Goal: Task Accomplishment & Management: Complete application form

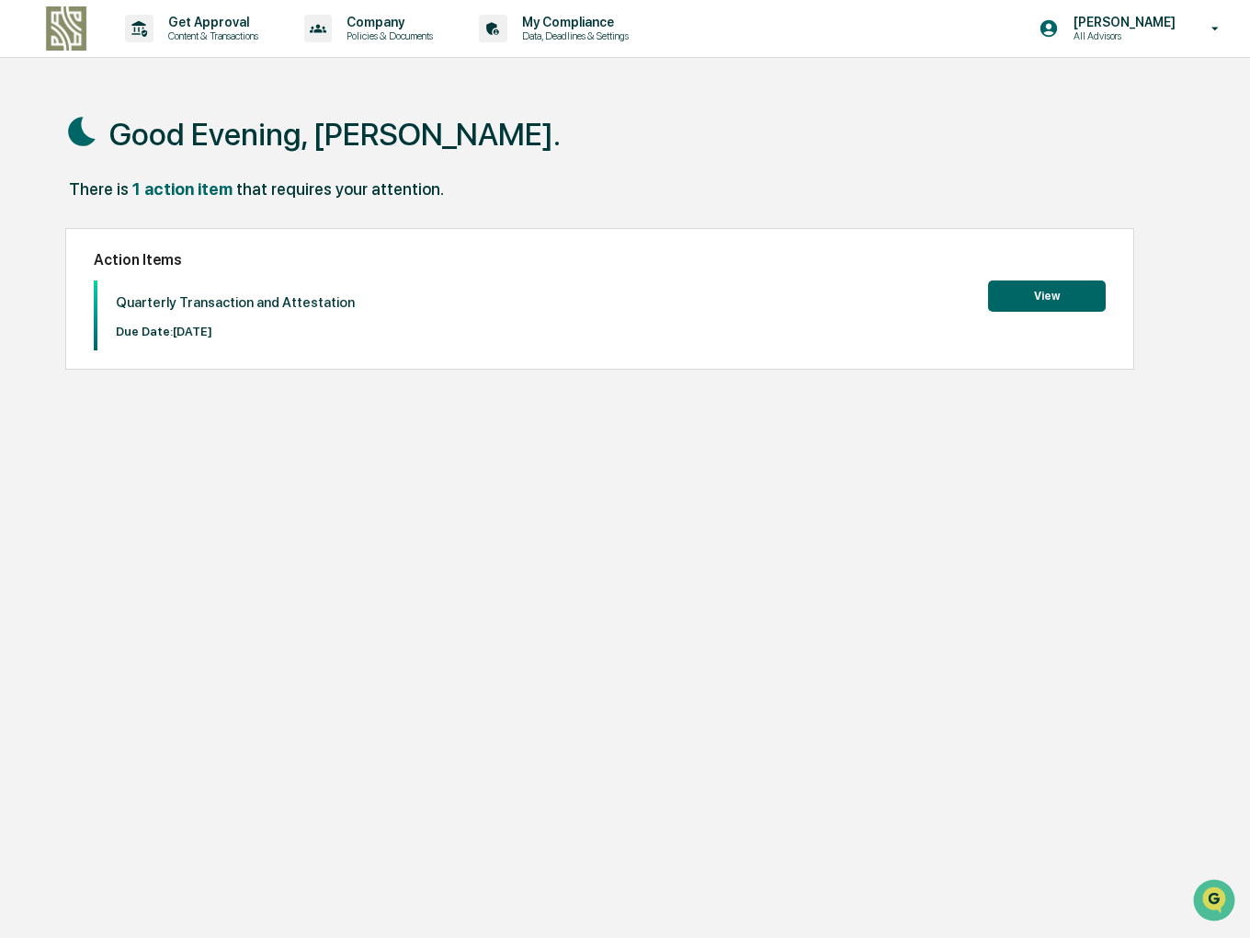
click at [1044, 293] on button "View" at bounding box center [1047, 295] width 118 height 31
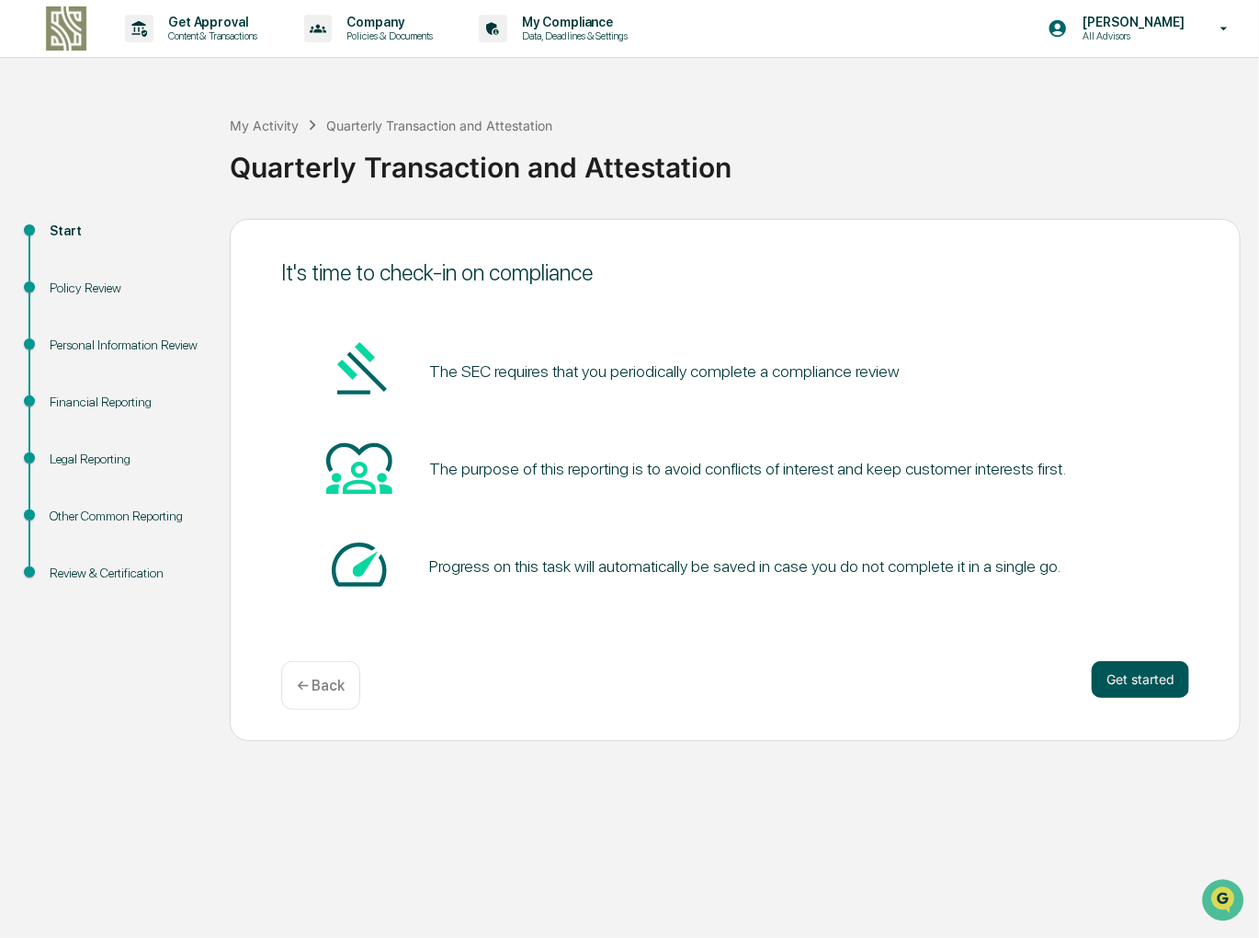
click at [1144, 680] on button "Get started" at bounding box center [1140, 679] width 97 height 37
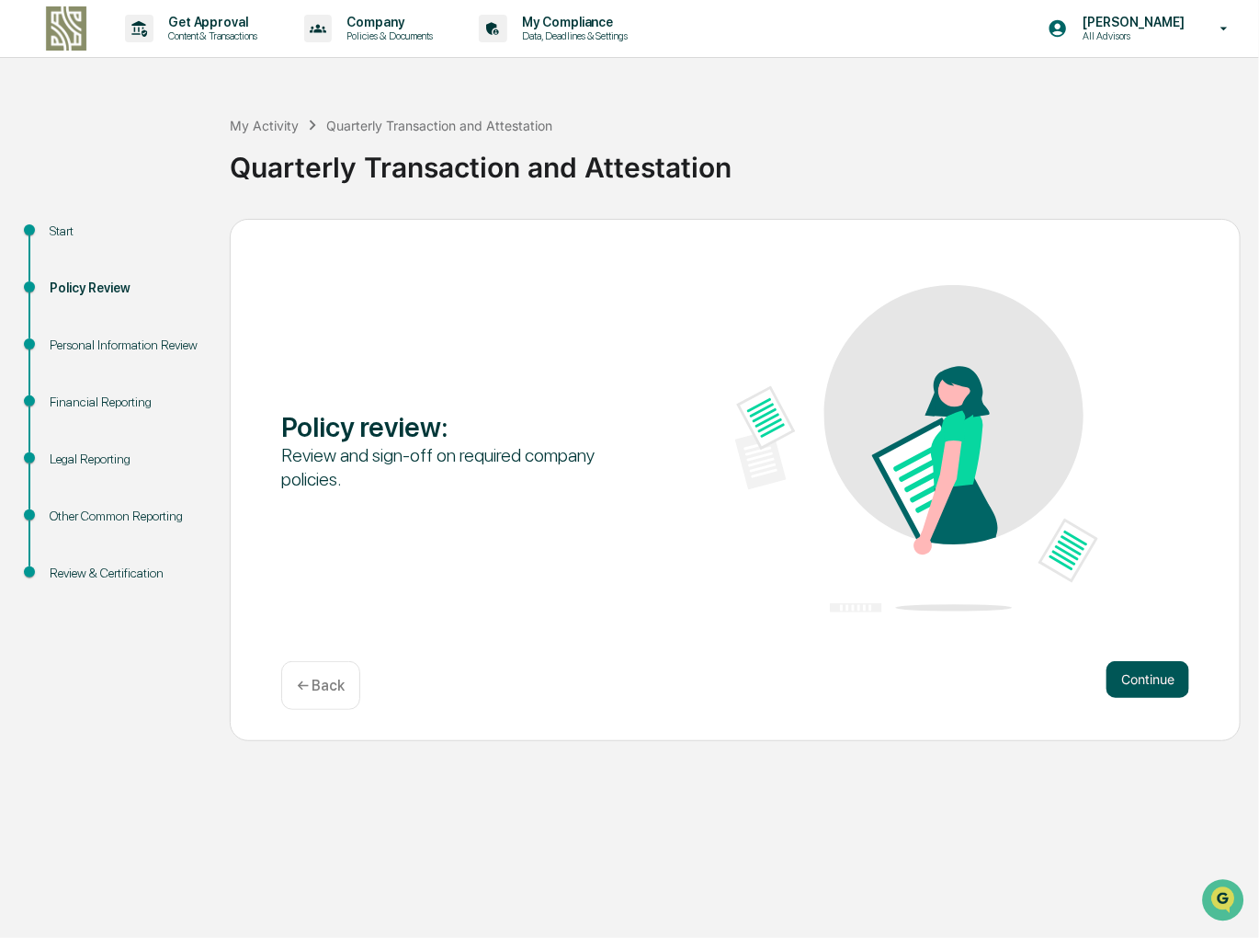
click at [1142, 677] on button "Continue" at bounding box center [1148, 679] width 83 height 37
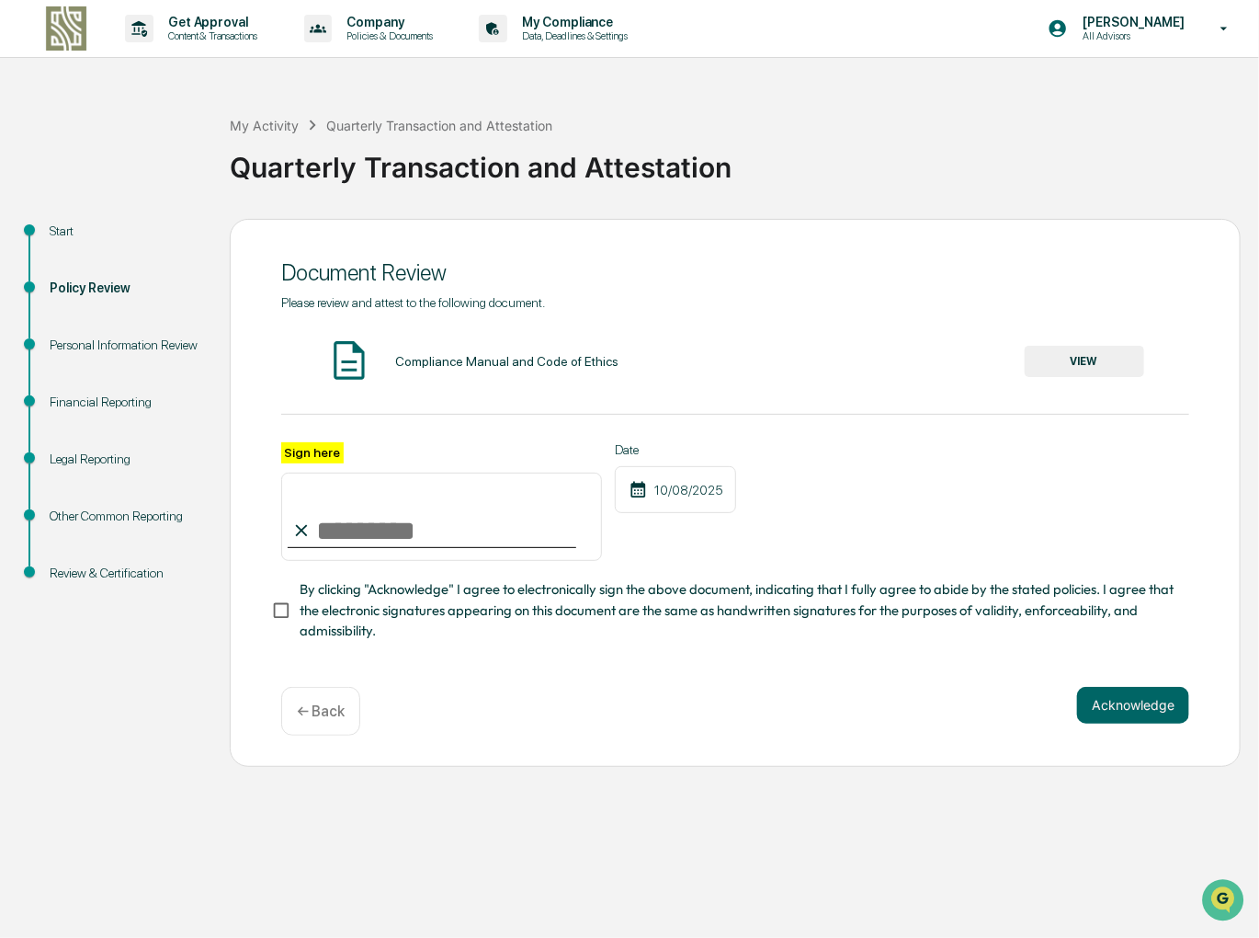
click at [400, 530] on input "Sign here" at bounding box center [441, 517] width 321 height 88
type input "**********"
click at [1151, 716] on button "Acknowledge" at bounding box center [1133, 705] width 112 height 37
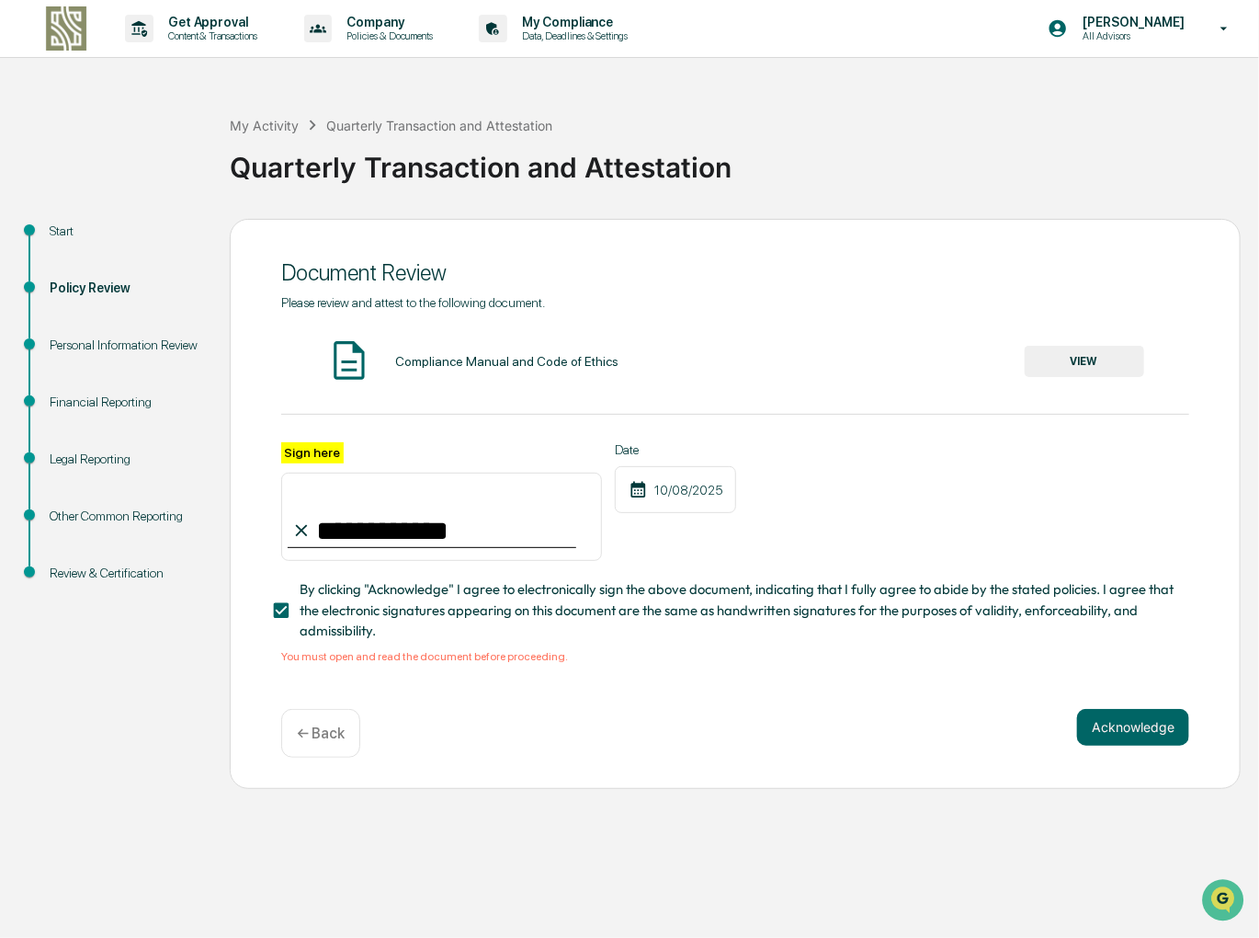
click at [1113, 359] on button "VIEW" at bounding box center [1085, 361] width 120 height 31
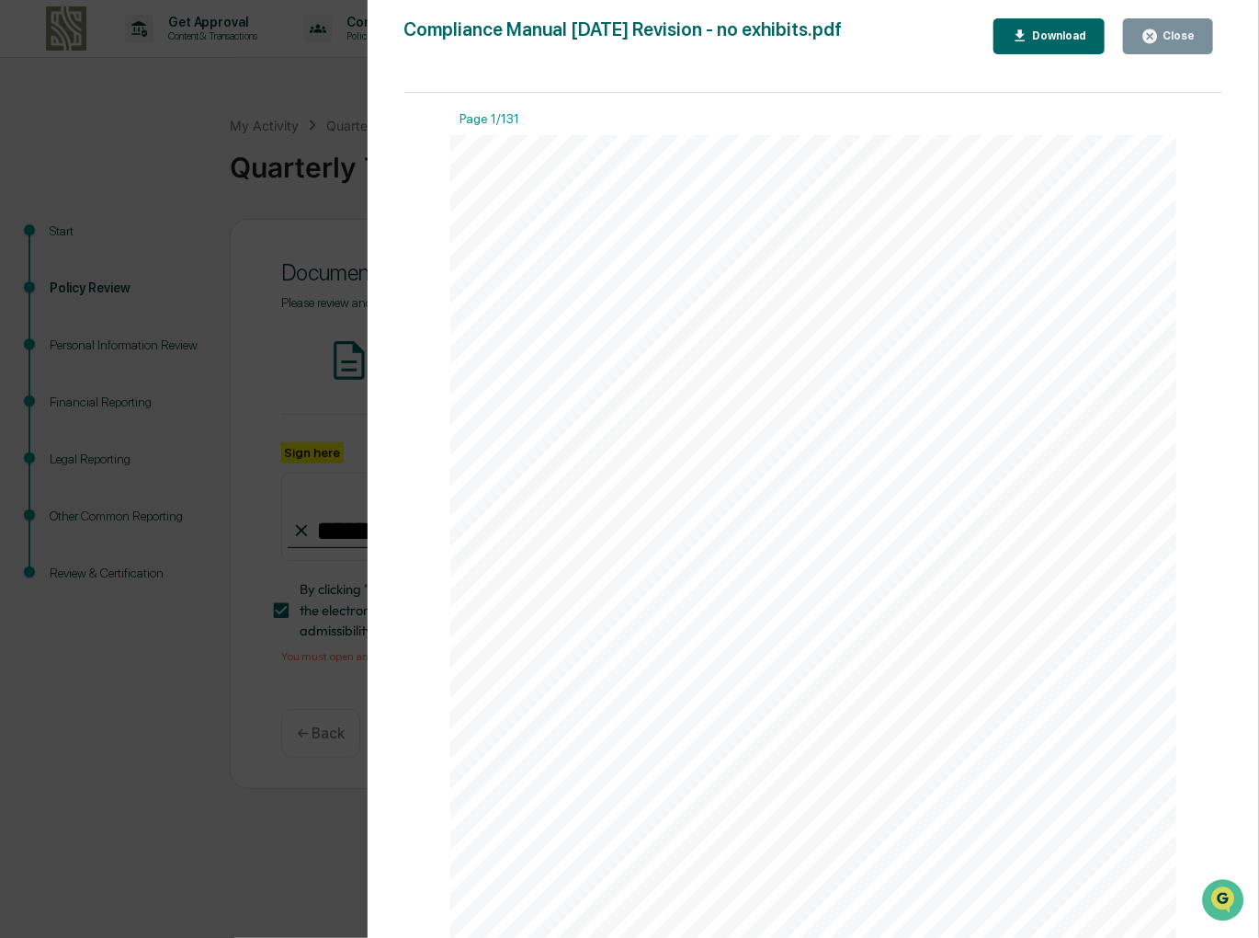
click at [1157, 40] on icon "button" at bounding box center [1151, 36] width 14 height 14
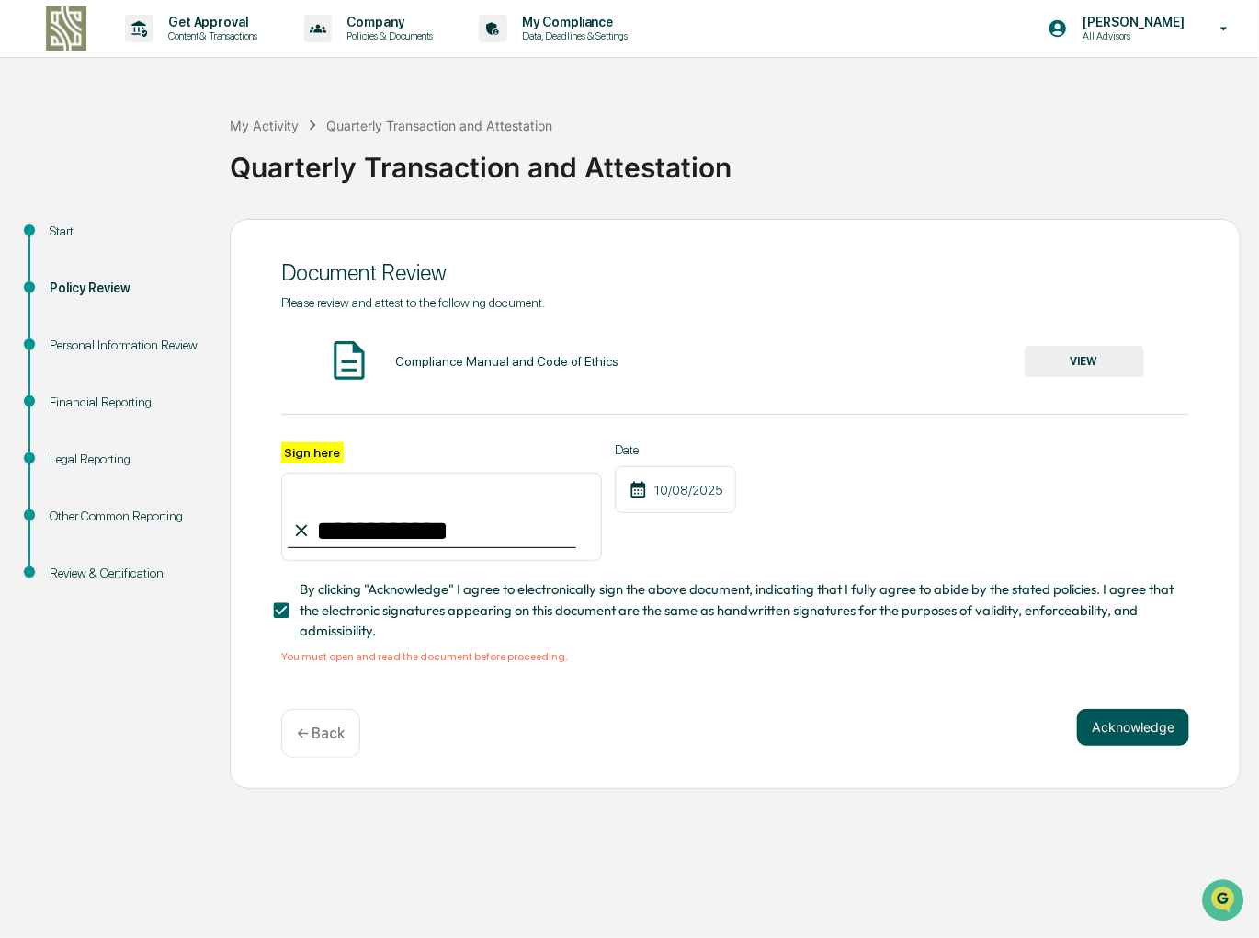
click at [1144, 740] on button "Acknowledge" at bounding box center [1133, 727] width 112 height 37
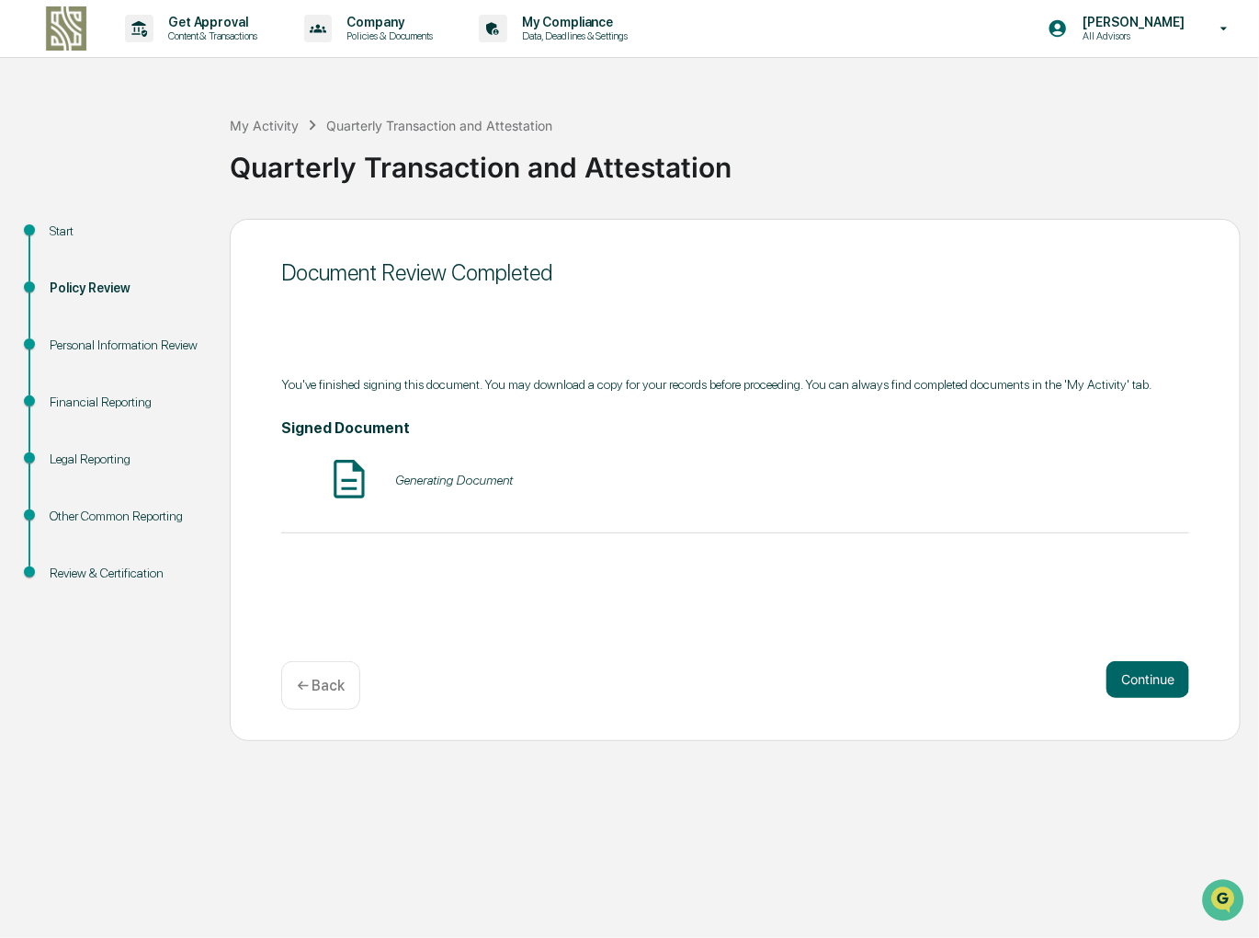
click at [353, 470] on img at bounding box center [349, 479] width 46 height 46
click at [1107, 477] on button "VIEW" at bounding box center [1085, 479] width 120 height 31
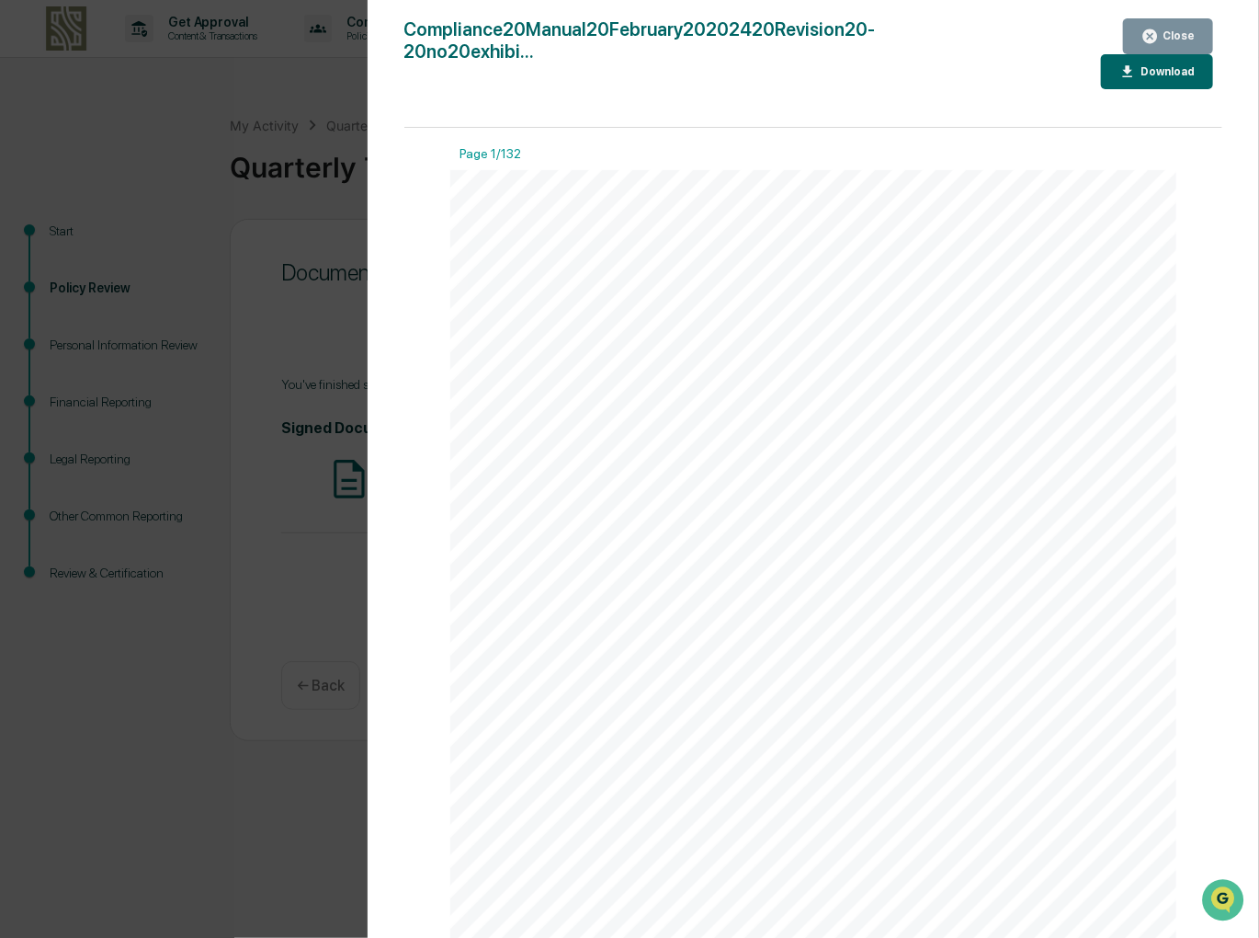
click at [1181, 32] on div "Close" at bounding box center [1177, 35] width 36 height 13
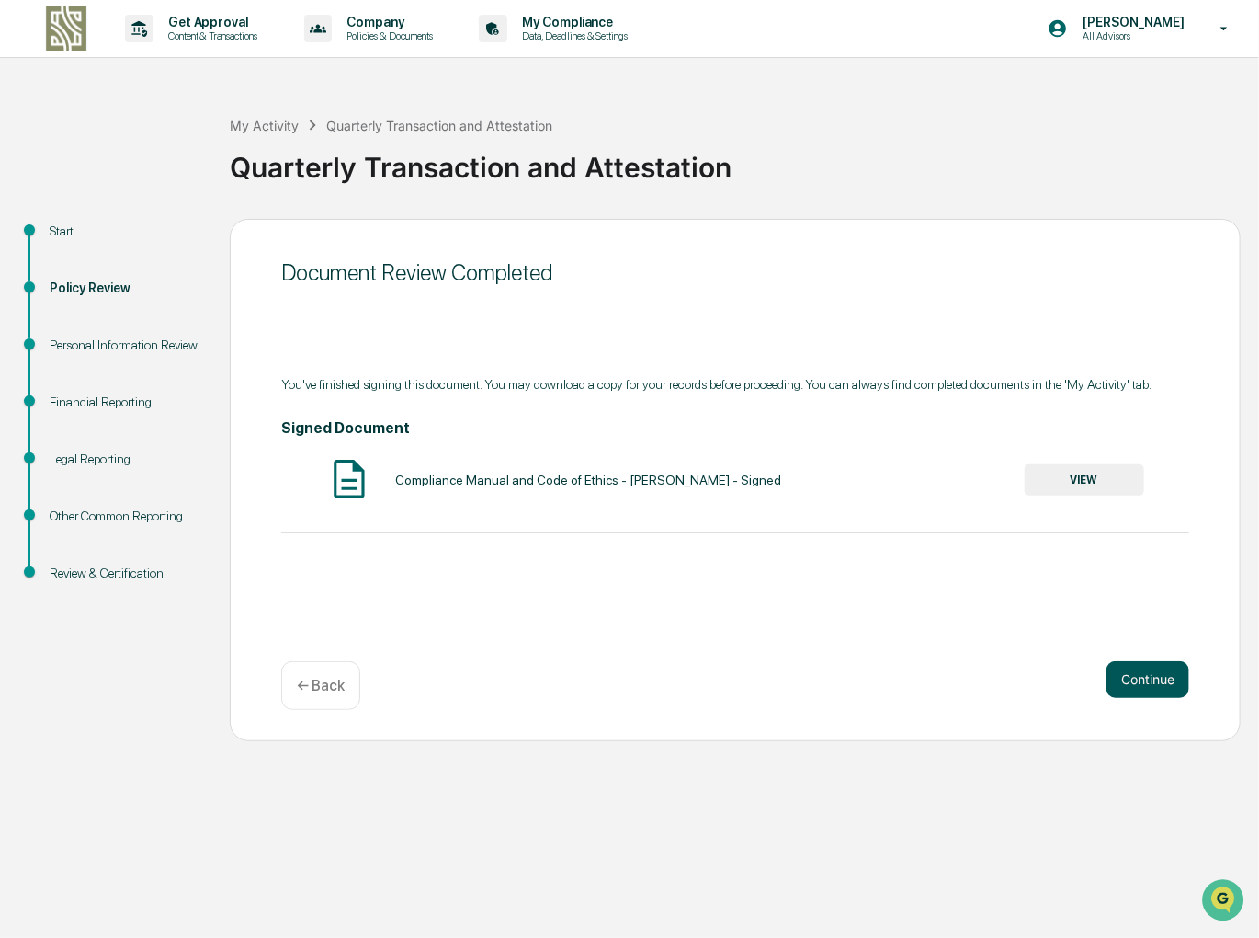
click at [1160, 687] on button "Continue" at bounding box center [1148, 679] width 83 height 37
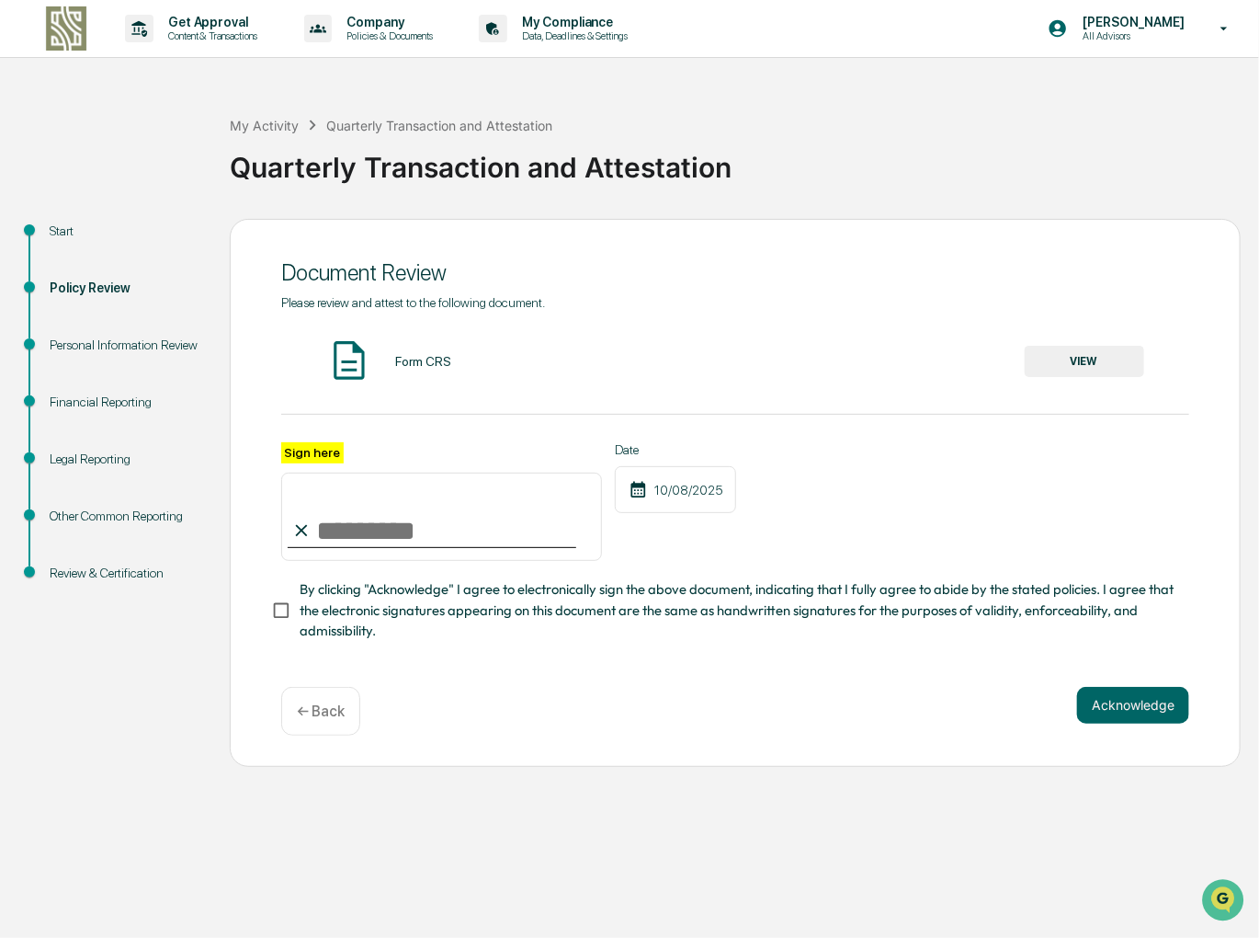
click at [1094, 357] on button "VIEW" at bounding box center [1085, 361] width 120 height 31
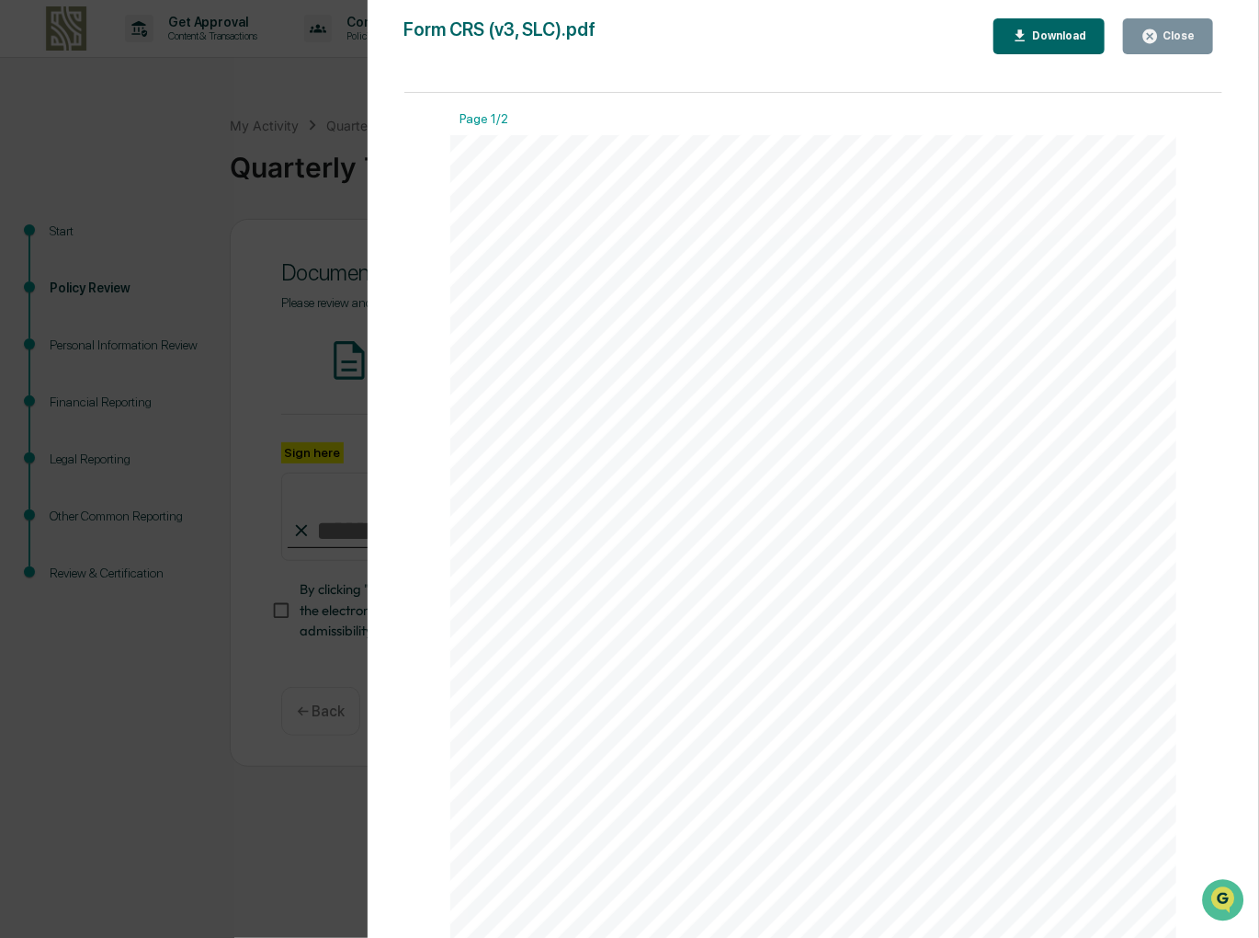
click at [1180, 31] on div "Close" at bounding box center [1177, 35] width 36 height 13
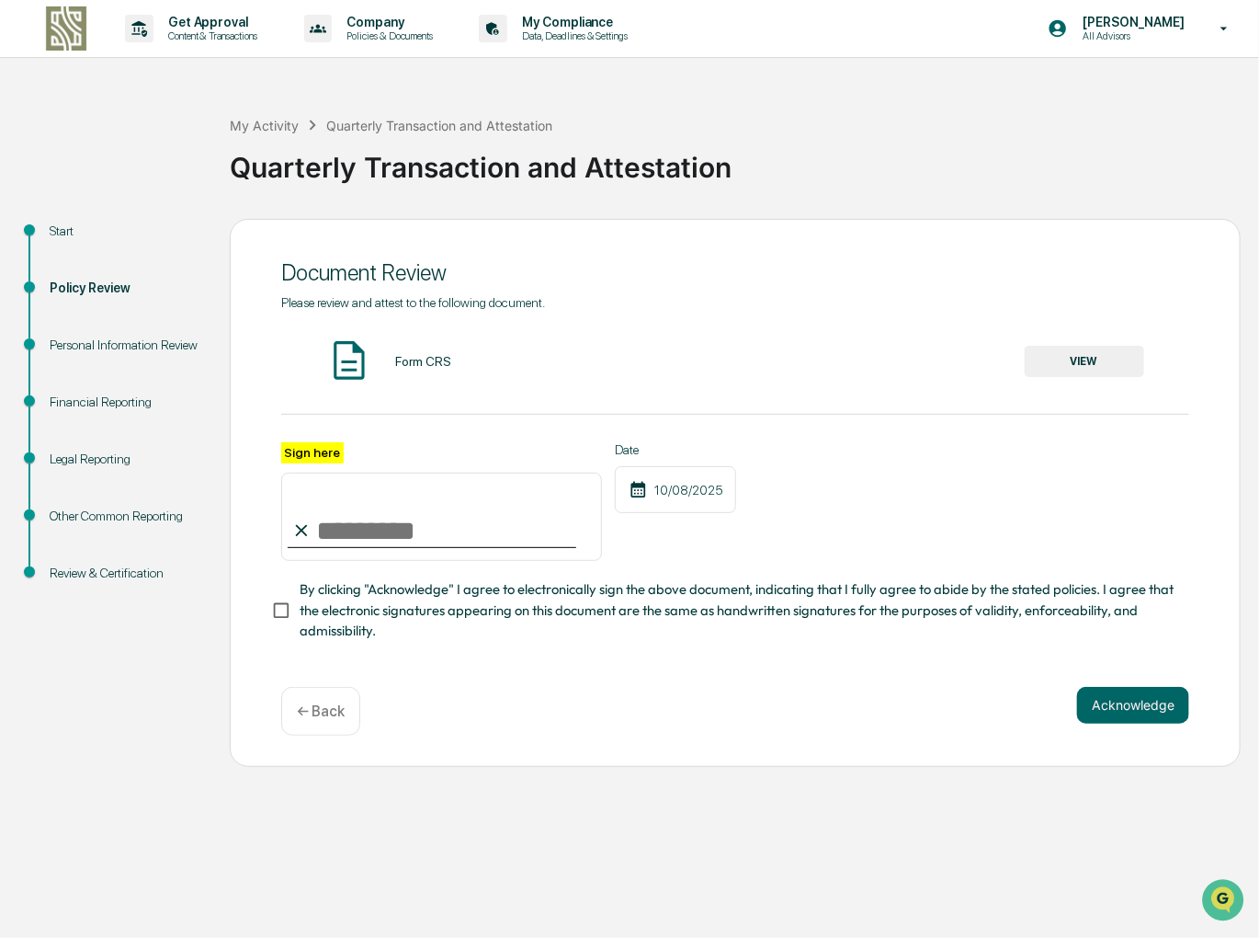
click at [394, 533] on input "Sign here" at bounding box center [441, 517] width 321 height 88
type input "**********"
click at [1155, 716] on button "Acknowledge" at bounding box center [1133, 705] width 112 height 37
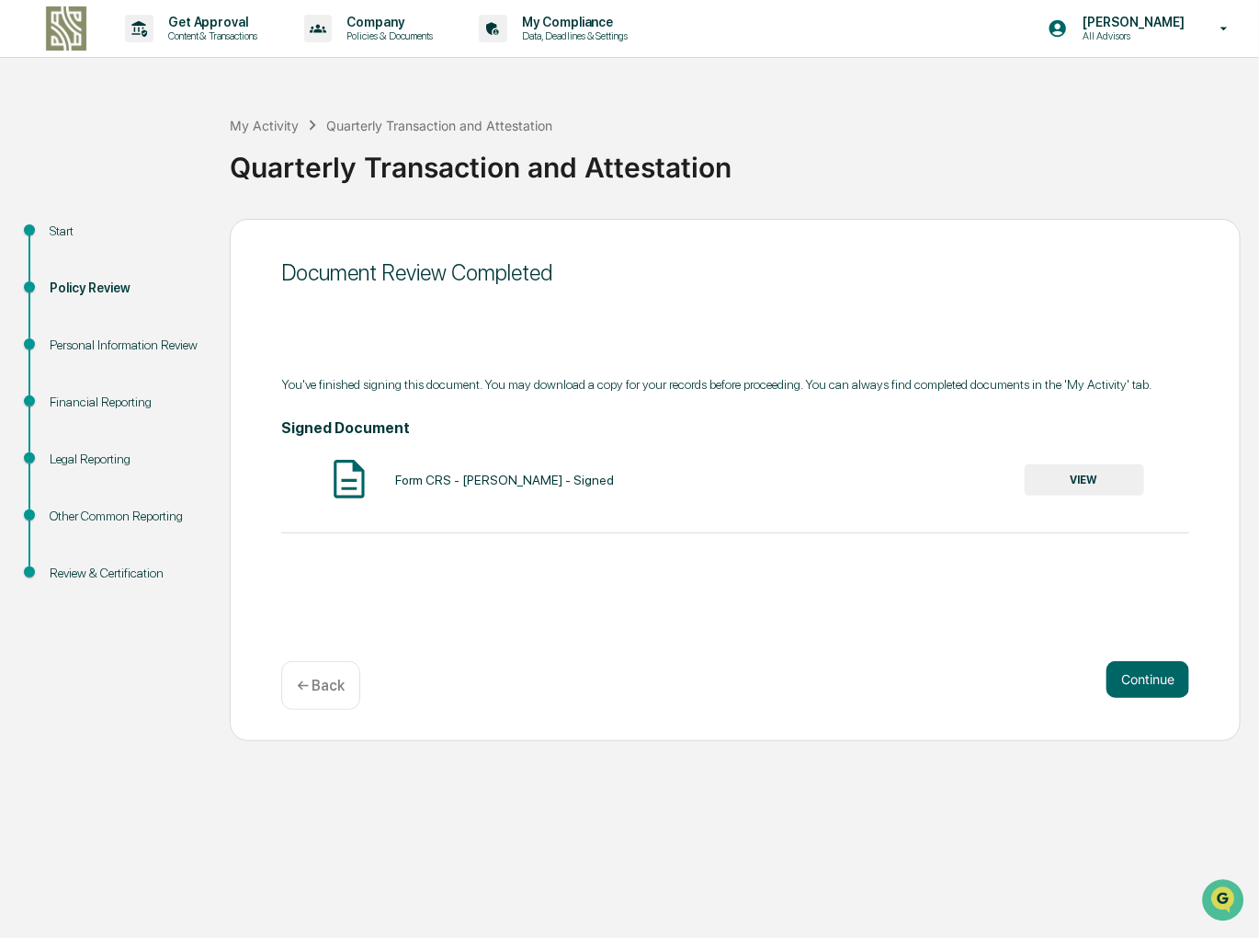
click at [1095, 476] on button "VIEW" at bounding box center [1085, 479] width 120 height 31
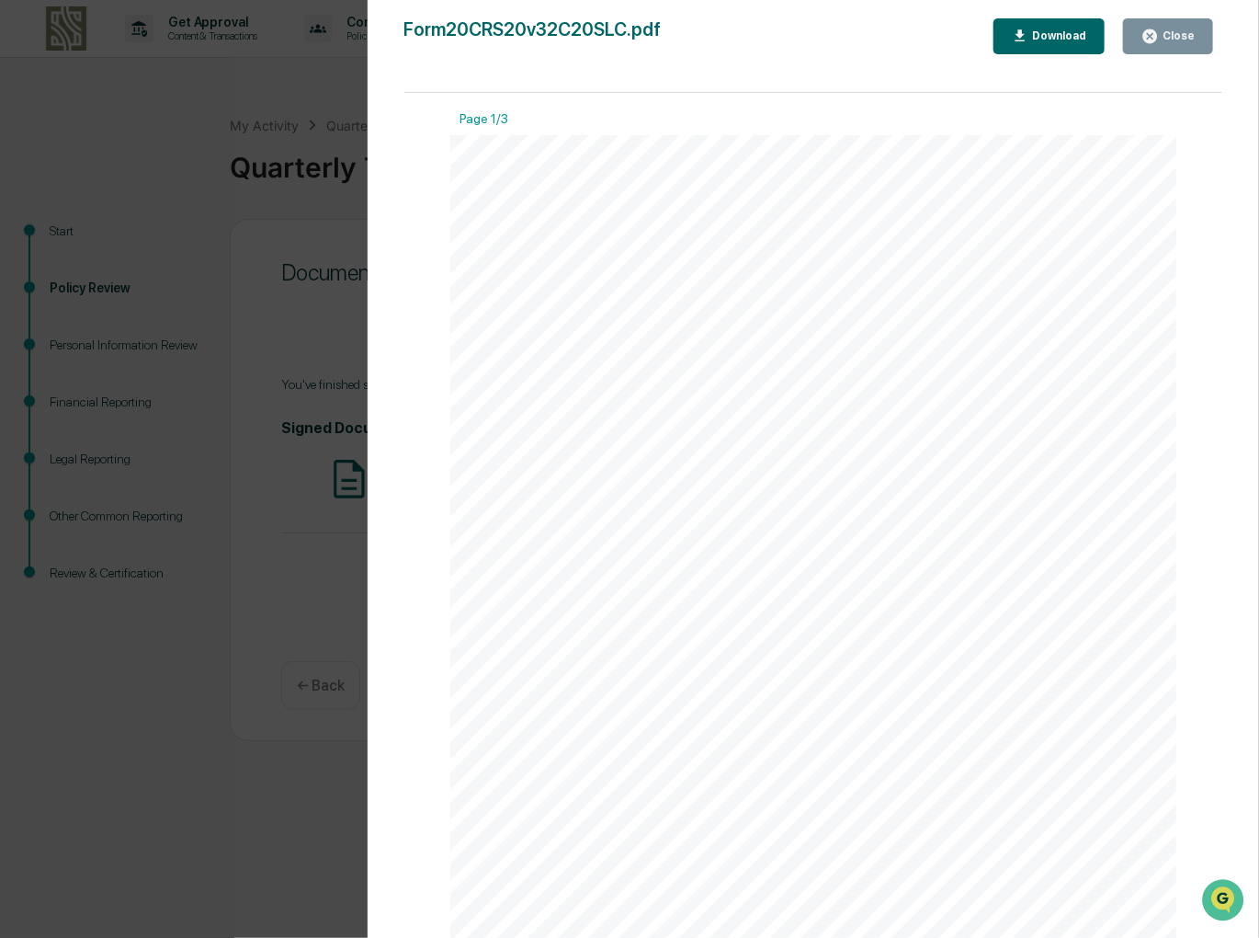
click at [1175, 47] on button "Close" at bounding box center [1168, 36] width 90 height 36
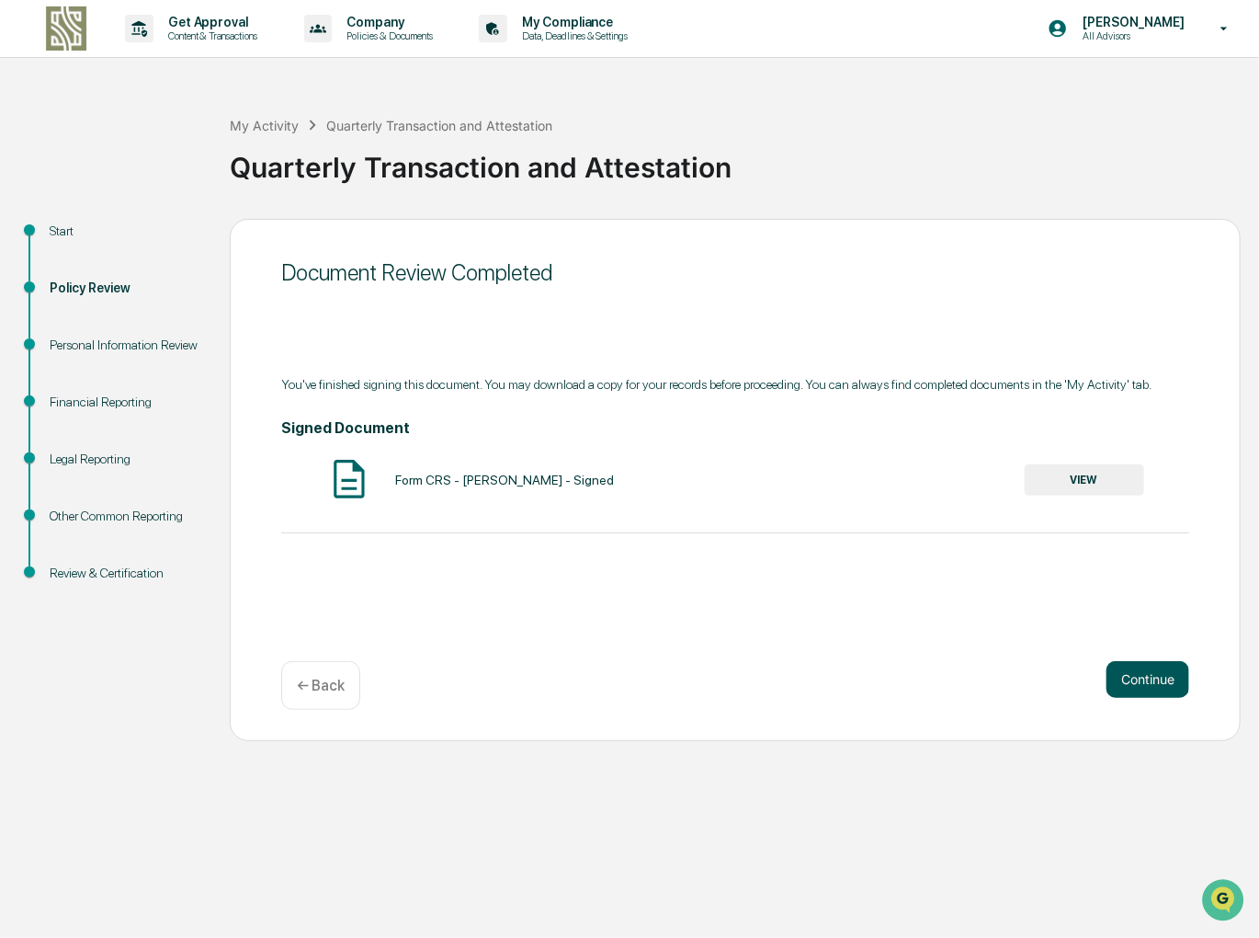
click at [1147, 679] on button "Continue" at bounding box center [1148, 679] width 83 height 37
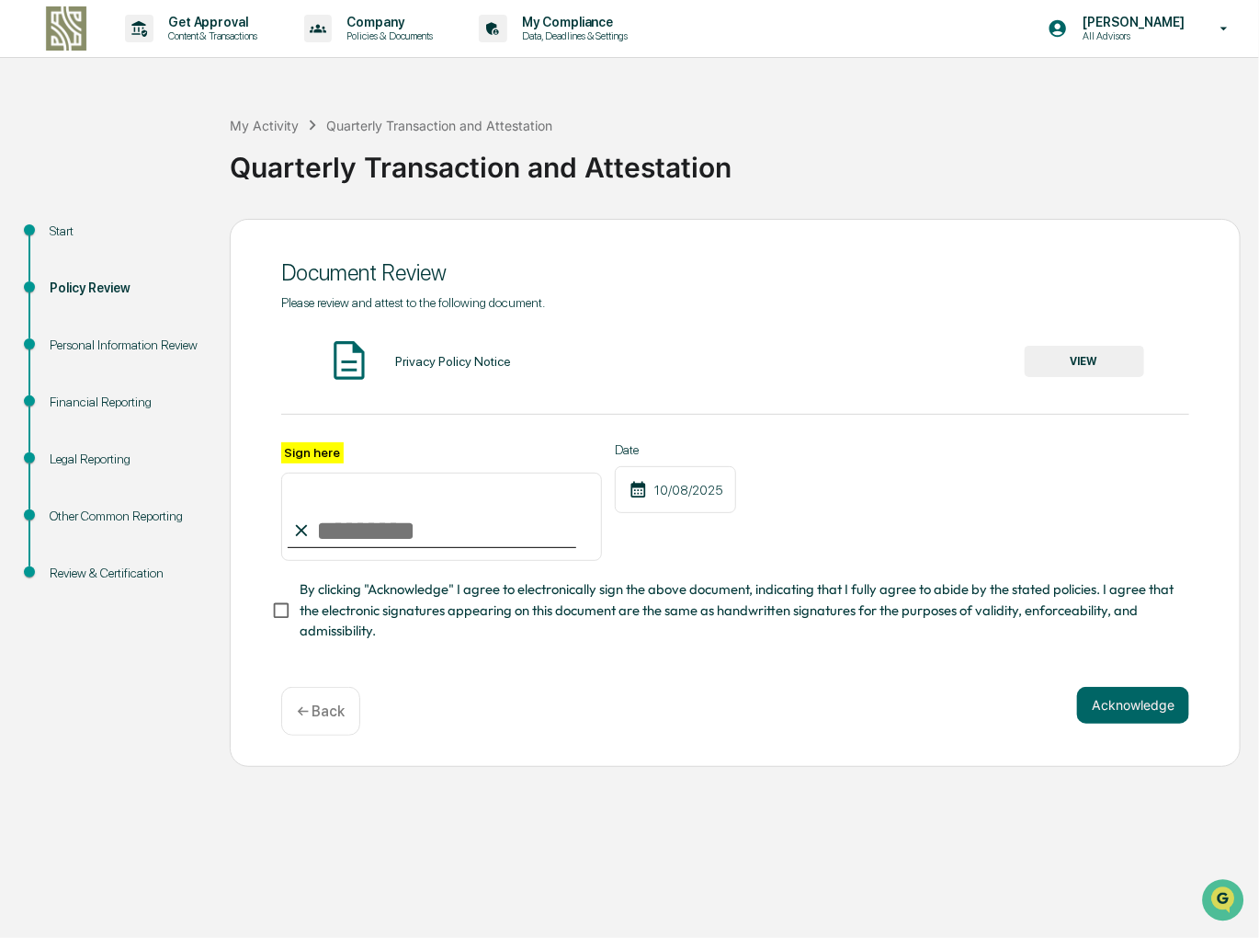
click at [406, 538] on input "Sign here" at bounding box center [441, 517] width 321 height 88
type input "**********"
click at [1151, 717] on button "Acknowledge" at bounding box center [1133, 705] width 112 height 37
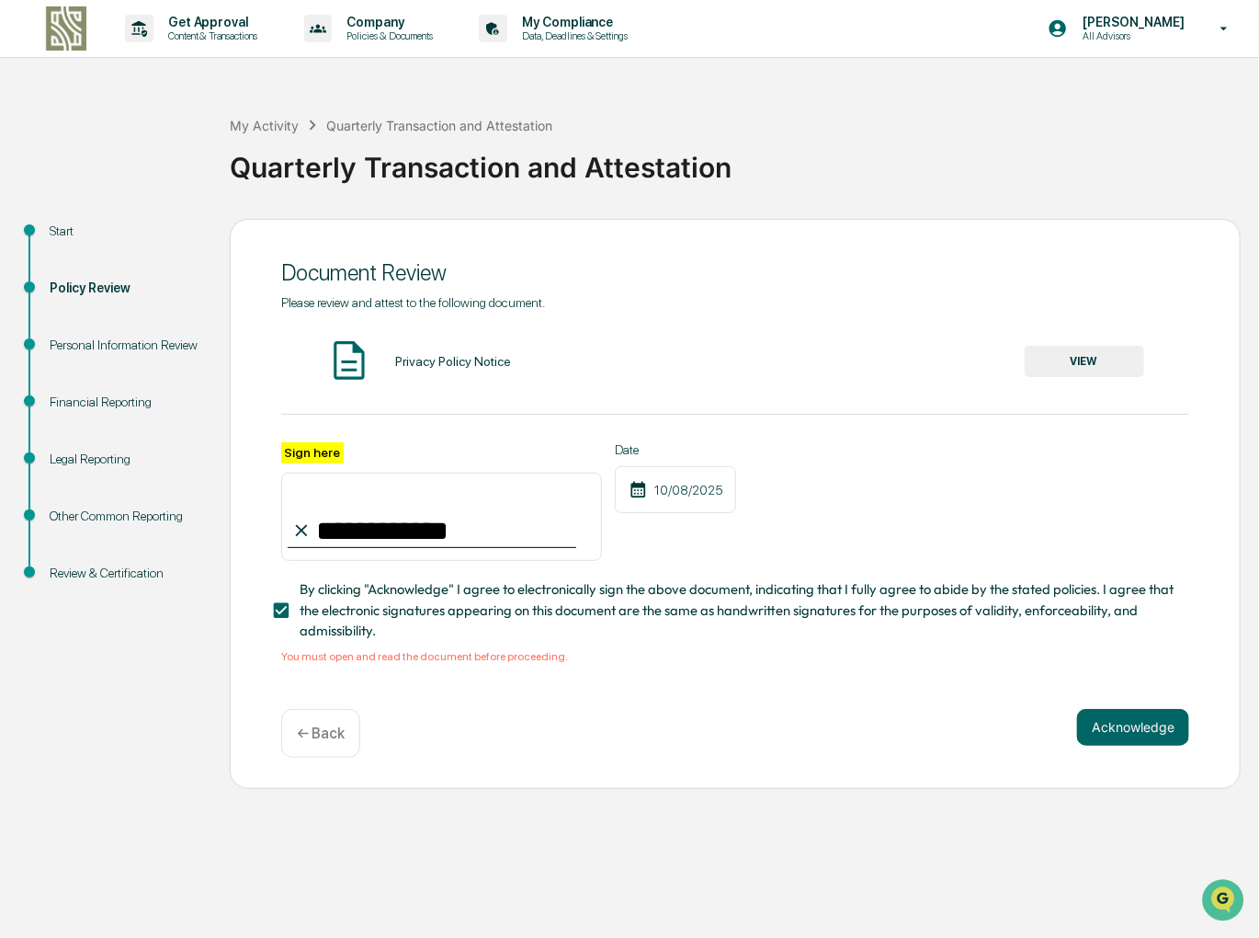
click at [1084, 371] on button "VIEW" at bounding box center [1085, 361] width 120 height 31
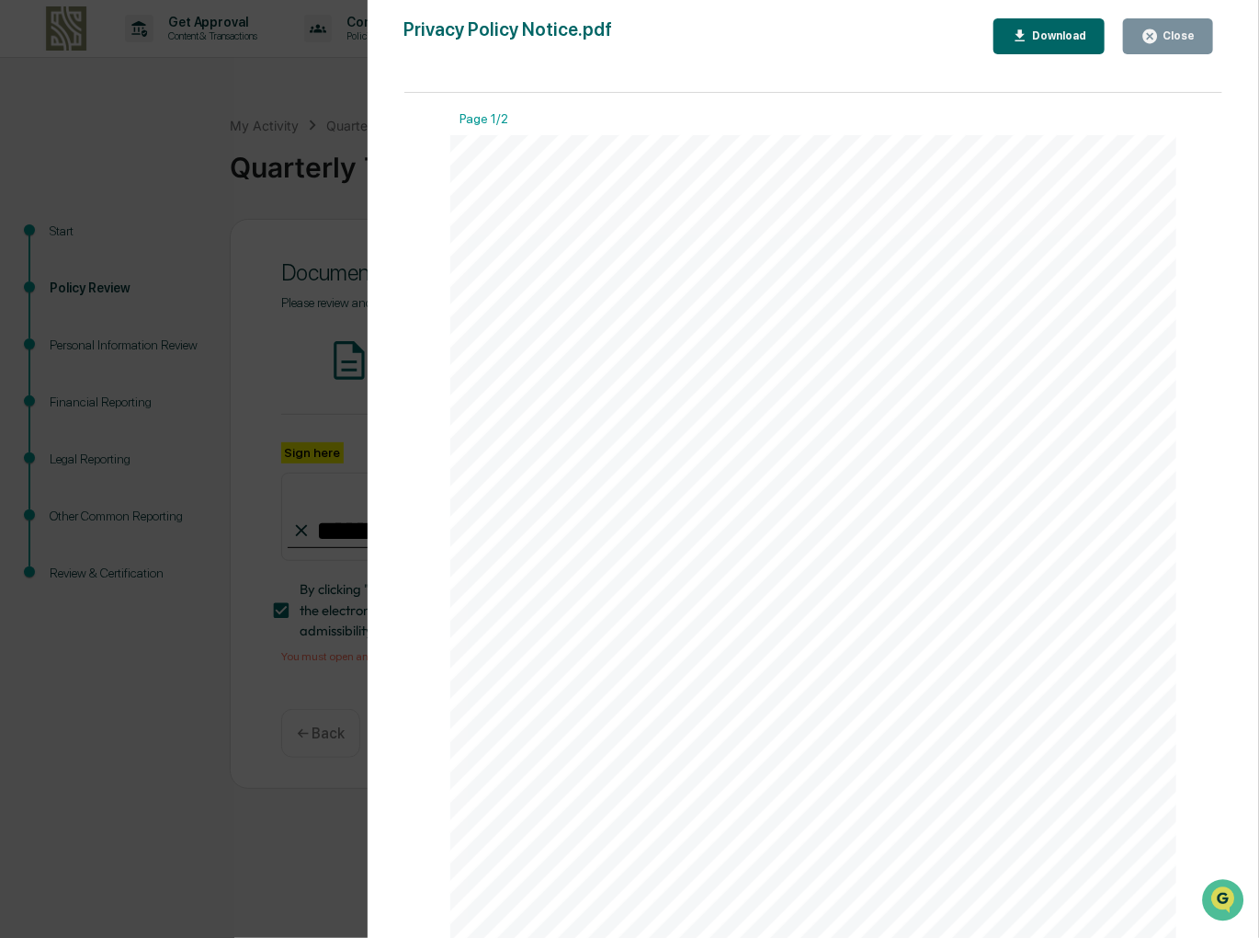
click at [1191, 29] on div "Close" at bounding box center [1177, 35] width 36 height 13
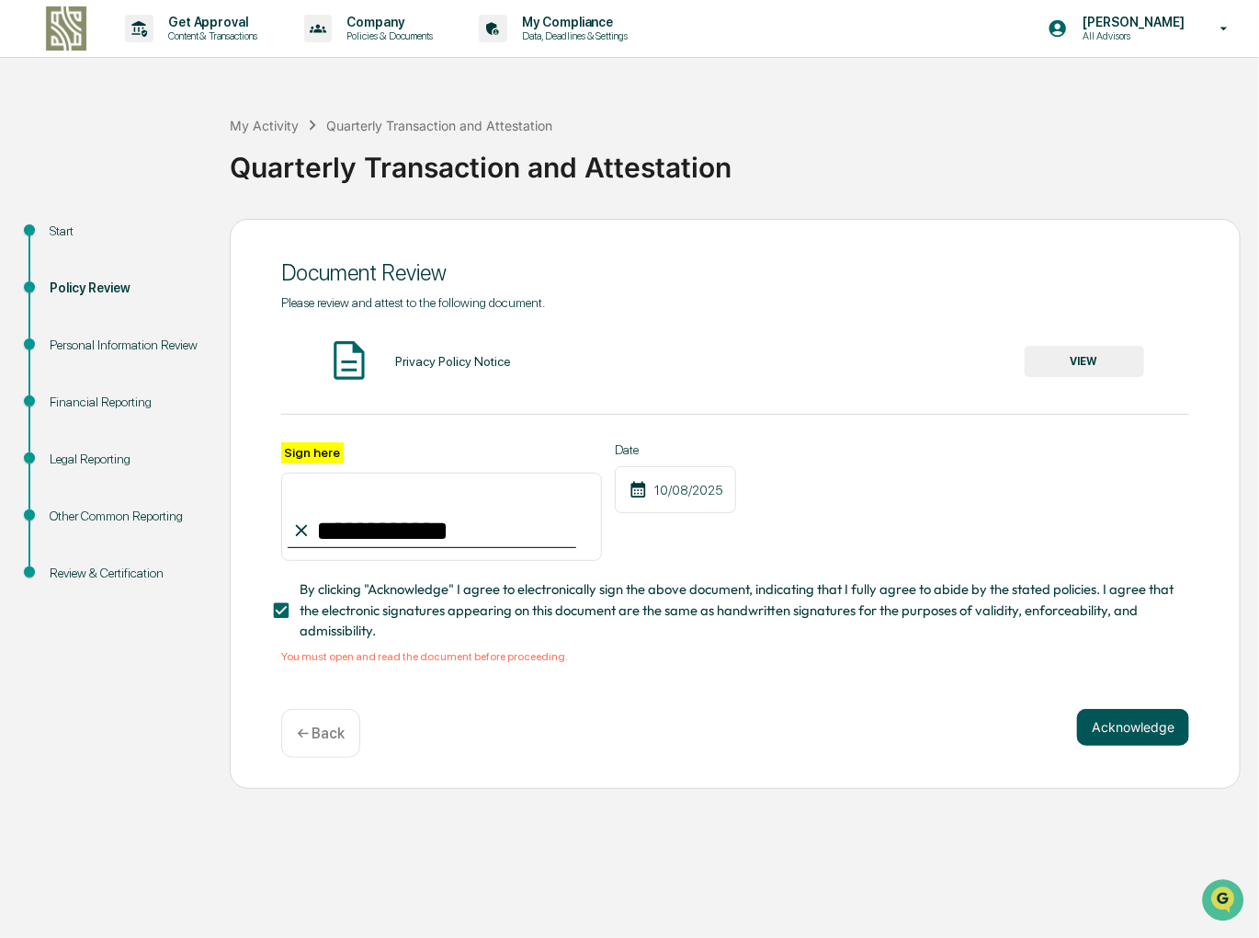
click at [1131, 736] on button "Acknowledge" at bounding box center [1133, 727] width 112 height 37
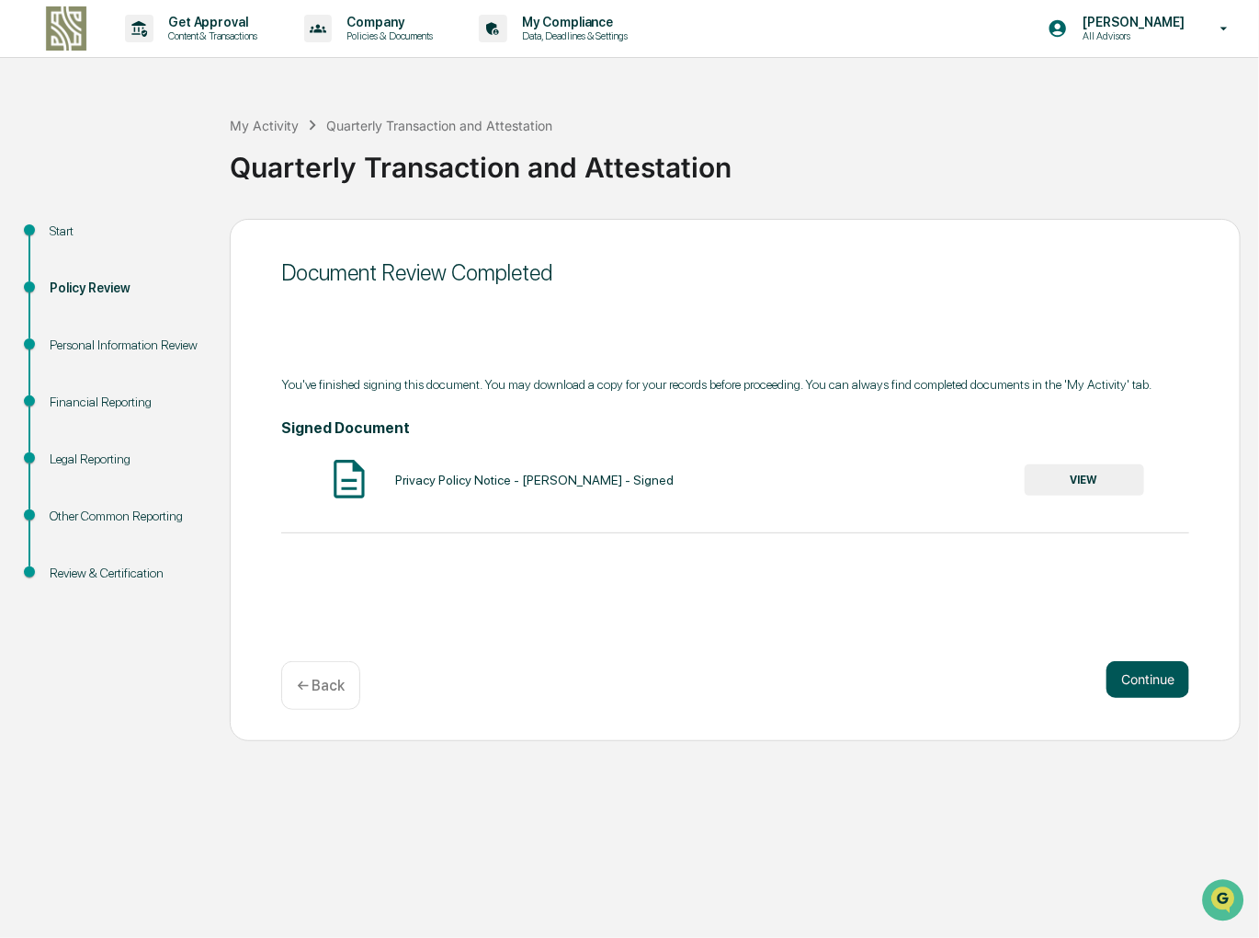
click at [1164, 684] on button "Continue" at bounding box center [1148, 679] width 83 height 37
